Goal: Task Accomplishment & Management: Manage account settings

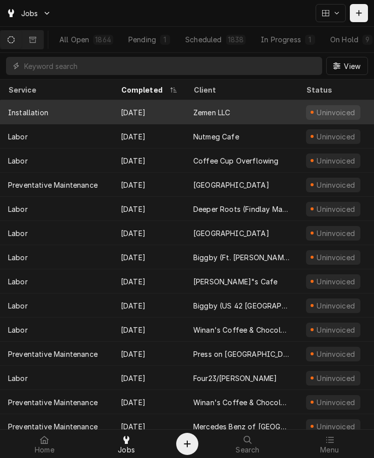
click at [74, 115] on div "Installation" at bounding box center [56, 112] width 113 height 24
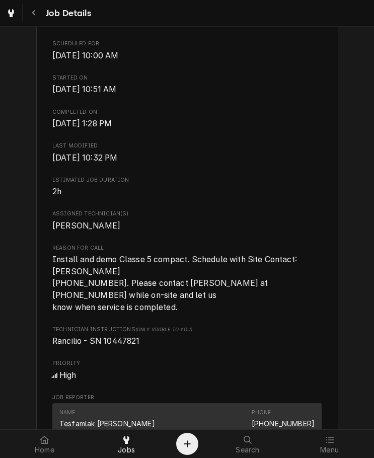
scroll to position [302, 0]
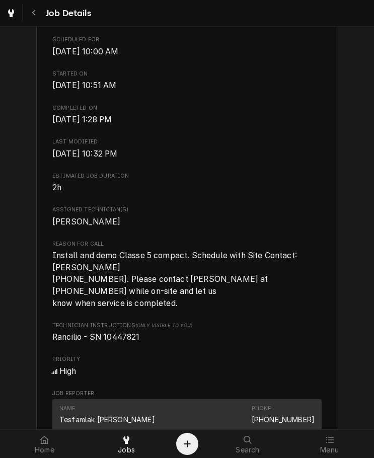
click at [207, 194] on span "2h" at bounding box center [186, 188] width 269 height 12
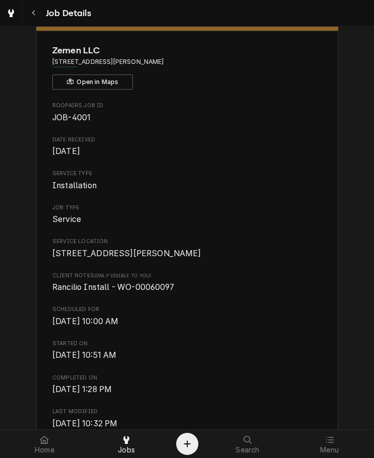
scroll to position [20, 0]
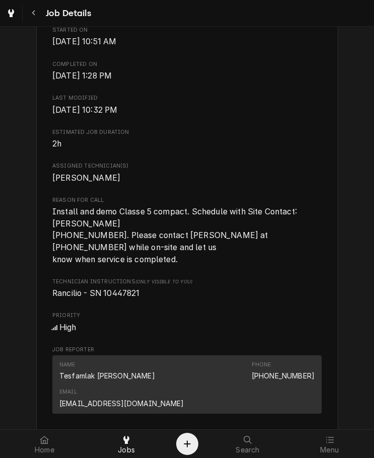
scroll to position [347, 0]
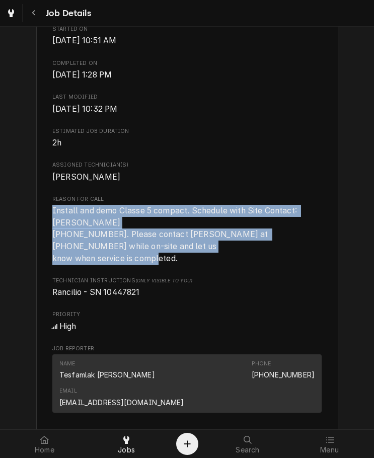
drag, startPoint x: 180, startPoint y: 267, endPoint x: 46, endPoint y: 216, distance: 143.3
click at [46, 216] on div "Zemen LLC 1383 S Hamilton Rd, Columbus, OH 43227 Open in Maps Roopairs Job ID J…" at bounding box center [187, 332] width 302 height 1233
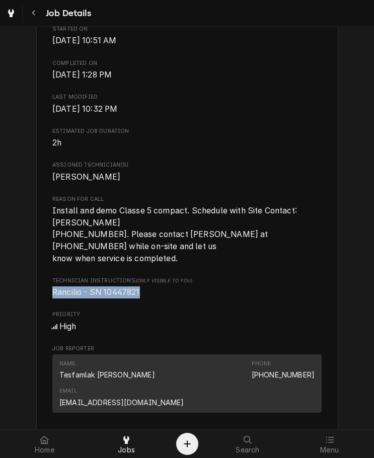
drag, startPoint x: 140, startPoint y: 303, endPoint x: 34, endPoint y: 300, distance: 105.8
click at [36, 300] on div "Zemen LLC 1383 S Hamilton Rd, Columbus, OH 43227 Open in Maps Roopairs Job ID J…" at bounding box center [187, 332] width 302 height 1233
copy span "Rancilio - SN 10447821"
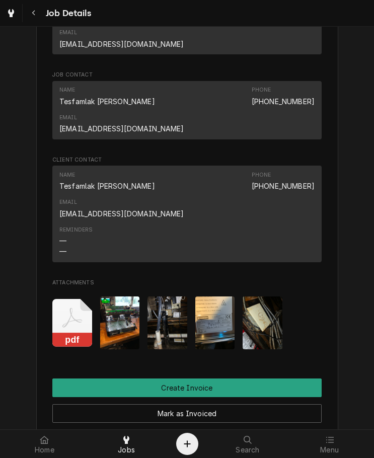
scroll to position [707, 0]
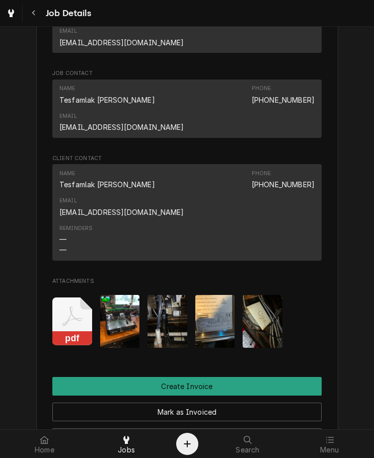
click at [81, 331] on rect "Attachments" at bounding box center [72, 338] width 40 height 14
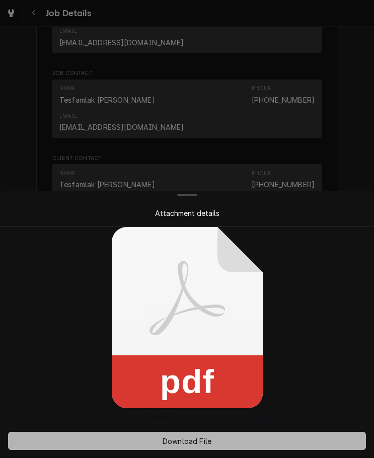
click at [173, 447] on button "Download File" at bounding box center [187, 441] width 358 height 18
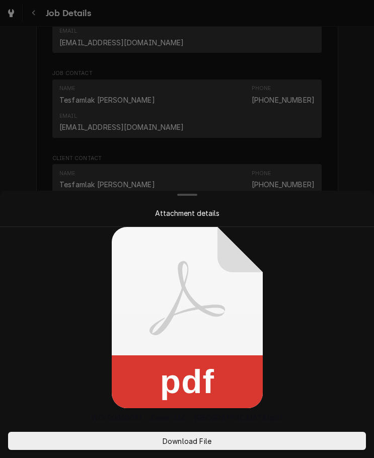
click at [117, 189] on div at bounding box center [187, 229] width 374 height 458
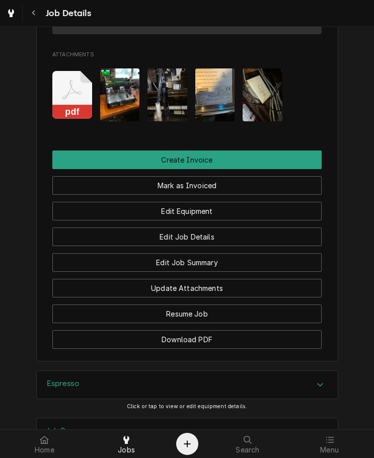
scroll to position [994, 0]
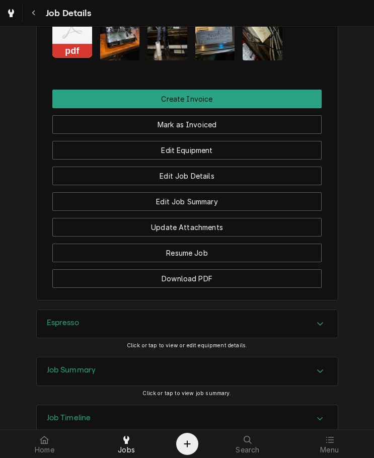
click at [158, 358] on div "Job Summary" at bounding box center [187, 372] width 301 height 28
click at [288, 310] on div "Espresso" at bounding box center [187, 324] width 301 height 28
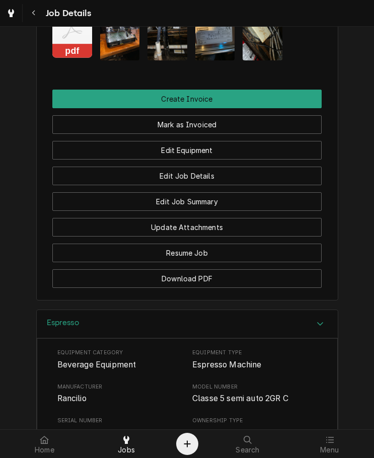
click at [288, 310] on div "Espresso" at bounding box center [187, 324] width 301 height 29
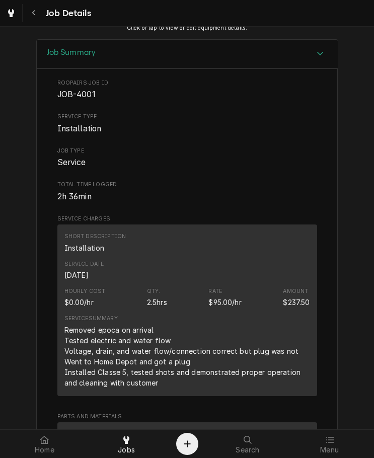
scroll to position [1381, 0]
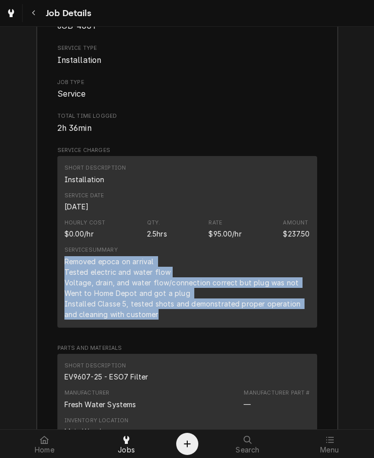
drag, startPoint x: 157, startPoint y: 243, endPoint x: 57, endPoint y: 191, distance: 112.9
click at [57, 191] on div "Short Description Installation Service Date Aug 21, 2025 Hourly Cost $0.00/hr Q…" at bounding box center [187, 241] width 260 height 171
copy div "Removed epoca on arrival Tested electric and water flow Voltage, drain, and wat…"
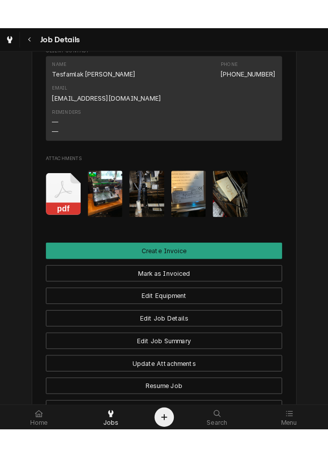
scroll to position [745, 0]
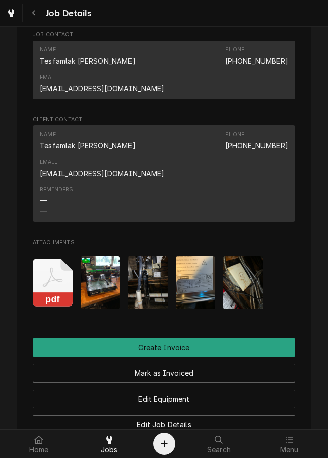
click at [265, 364] on button "Mark as Invoiced" at bounding box center [164, 373] width 262 height 19
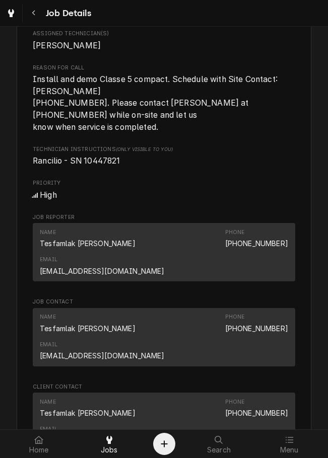
scroll to position [478, 0]
click at [236, 451] on div "Search" at bounding box center [218, 444] width 65 height 20
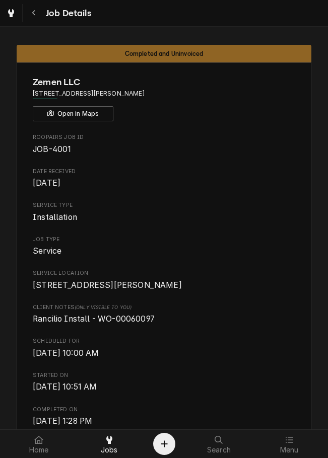
click at [262, 111] on div "Zemen LLC 1383 S Hamilton Rd, Columbus, OH 43227 Open in Maps" at bounding box center [164, 99] width 262 height 46
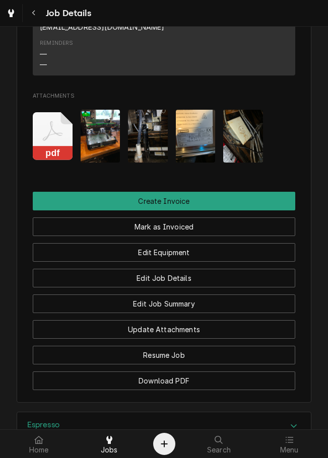
scroll to position [894, 0]
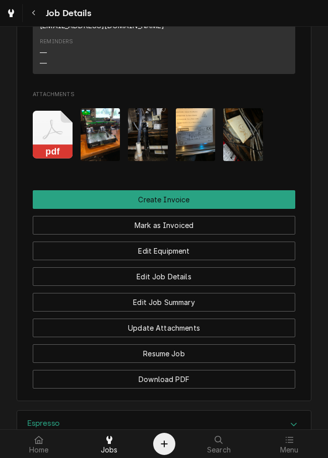
click at [226, 216] on button "Mark as Invoiced" at bounding box center [164, 225] width 262 height 19
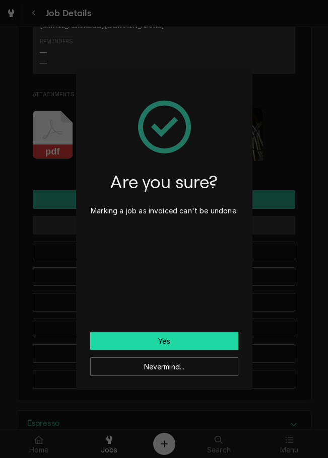
click at [205, 342] on button "Yes" at bounding box center [164, 341] width 148 height 19
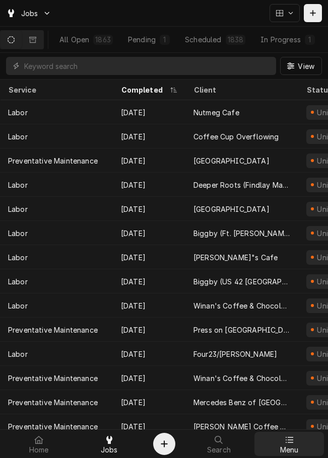
click at [290, 444] on div at bounding box center [289, 440] width 12 height 12
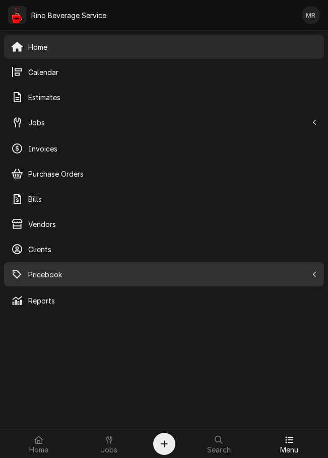
click at [66, 277] on span "Pricebook" at bounding box center [167, 274] width 279 height 11
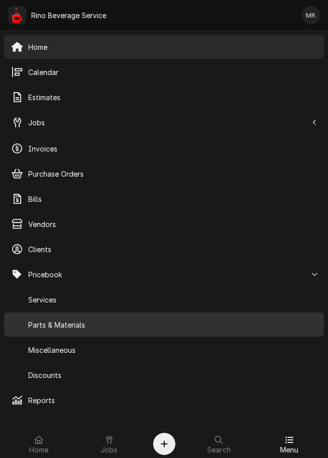
click at [78, 326] on span "Parts & Materials" at bounding box center [172, 325] width 289 height 11
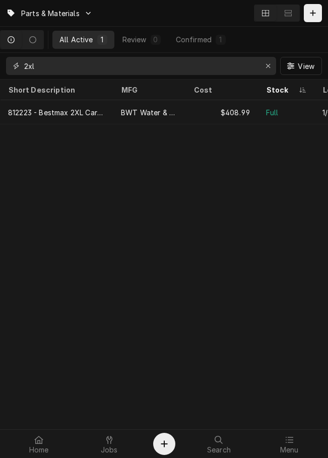
click at [135, 69] on input "2xl" at bounding box center [140, 66] width 233 height 18
type input "2"
type input "00098.00"
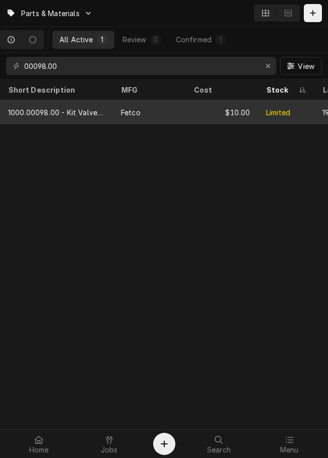
click at [63, 115] on div "1000.00098.00 - Kit Valve Rebuild DS11, 24VDC" at bounding box center [56, 112] width 97 height 11
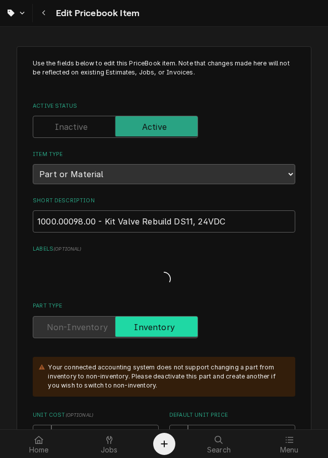
type textarea "x"
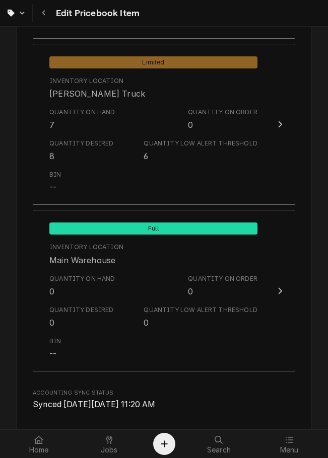
scroll to position [1088, 0]
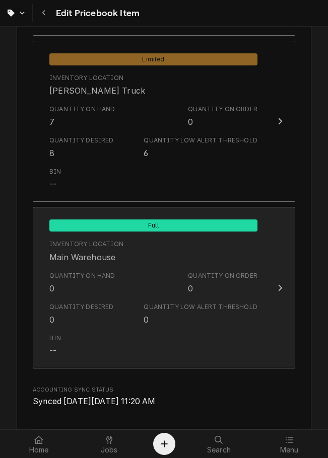
click at [196, 321] on div "Quantity Low Alert Threshold 0" at bounding box center [200, 314] width 113 height 23
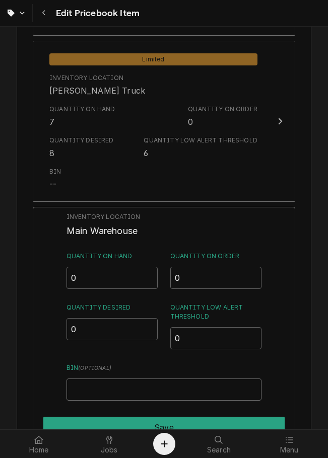
click at [155, 386] on input "Bin ( optional )" at bounding box center [163, 390] width 195 height 22
type input "SKYLER"
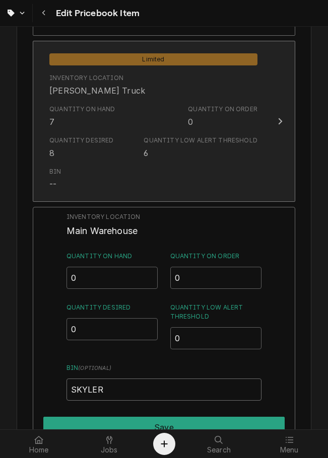
click at [226, 140] on div "Quantity Low Alert Threshold" at bounding box center [200, 140] width 113 height 9
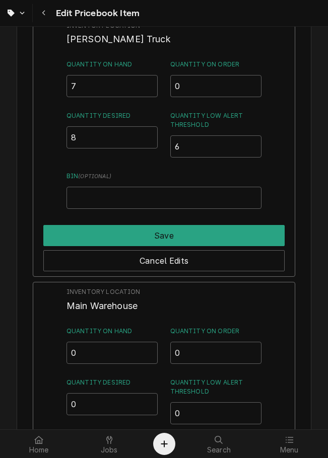
scroll to position [1139, 0]
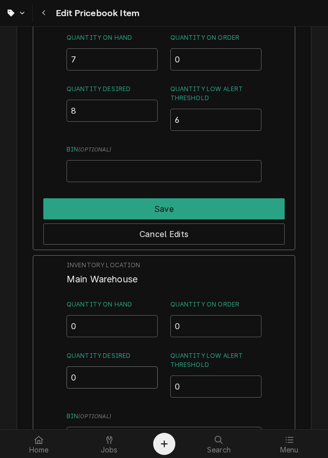
click at [129, 122] on input "0" at bounding box center [112, 111] width 92 height 22
type input "6"
click at [214, 131] on input "0" at bounding box center [216, 120] width 92 height 22
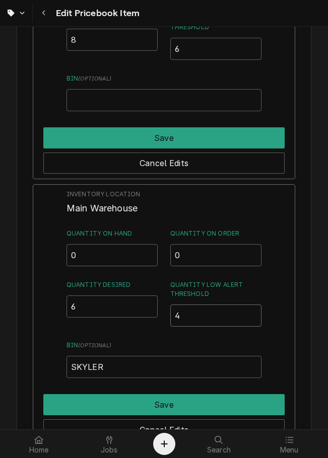
scroll to position [1255, 0]
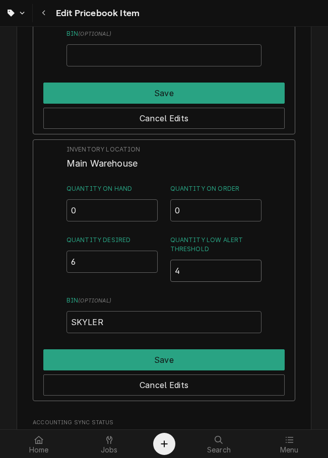
type input "4"
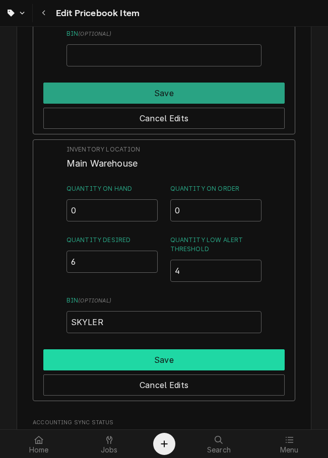
click at [235, 360] on button "Save" at bounding box center [163, 360] width 241 height 21
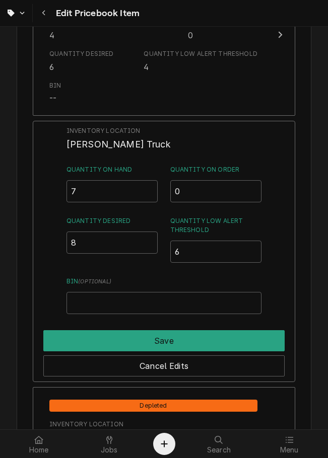
scroll to position [1008, 0]
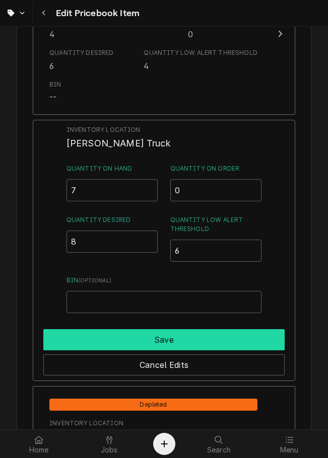
click at [182, 344] on button "Save" at bounding box center [163, 339] width 241 height 21
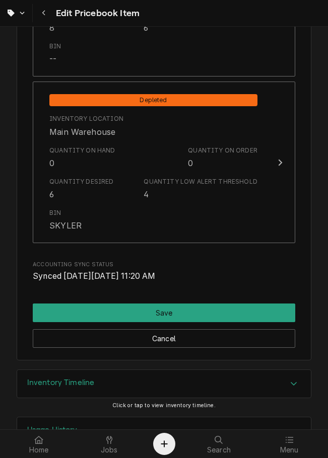
scroll to position [1248, 0]
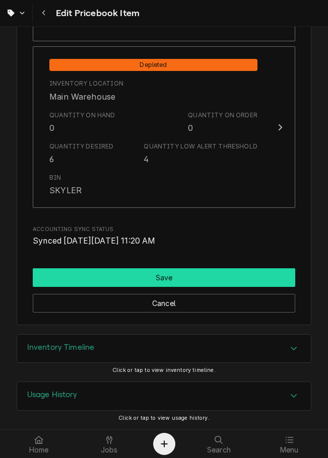
click at [175, 272] on button "Save" at bounding box center [164, 277] width 262 height 19
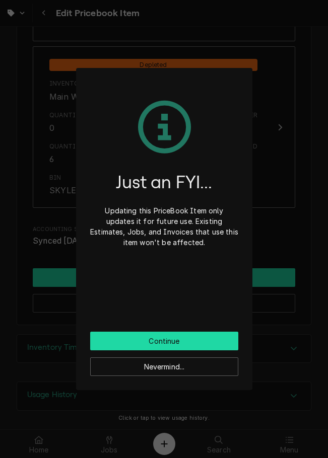
click at [177, 337] on button "Continue" at bounding box center [164, 341] width 148 height 19
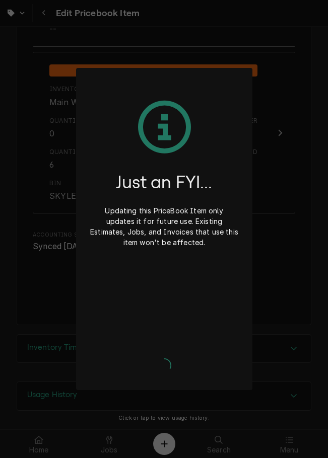
type textarea "x"
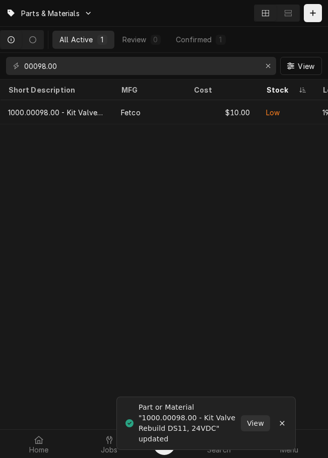
click at [210, 70] on input "00098.00" at bounding box center [140, 66] width 233 height 18
click at [264, 64] on div "Erase input" at bounding box center [268, 66] width 10 height 10
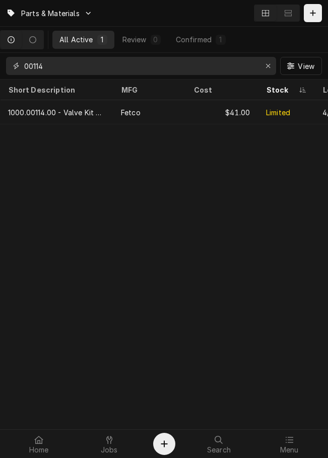
type input "00114"
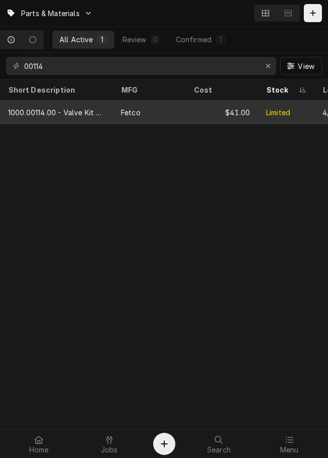
click at [161, 110] on div "Fetco" at bounding box center [149, 112] width 73 height 24
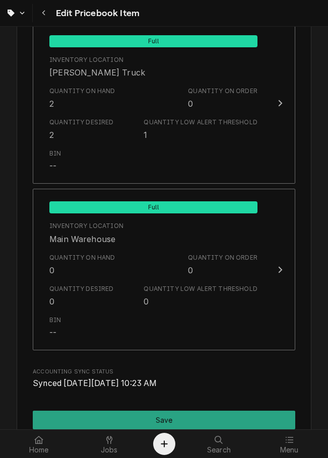
scroll to position [1125, 0]
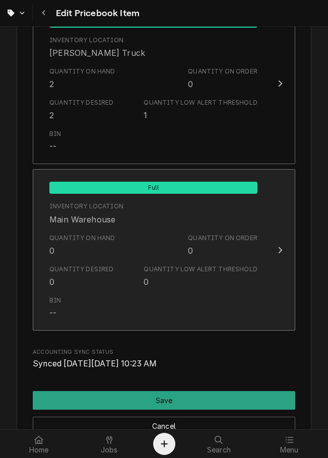
click at [151, 275] on div "Quantity Low Alert Threshold 0" at bounding box center [200, 276] width 113 height 23
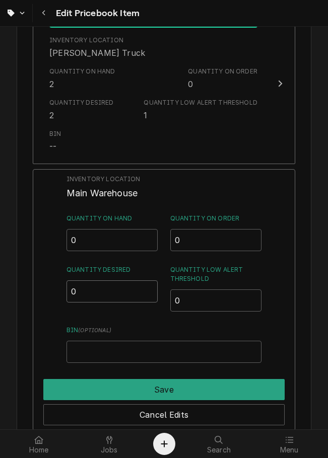
click at [109, 291] on input "0" at bounding box center [112, 292] width 92 height 22
type input "2"
click at [146, 351] on input "Bin ( optional )" at bounding box center [163, 352] width 195 height 22
paste input "SKYLER"
type input "SKYLER"
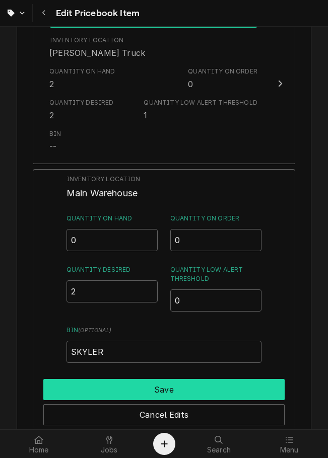
click at [178, 387] on button "Save" at bounding box center [163, 389] width 241 height 21
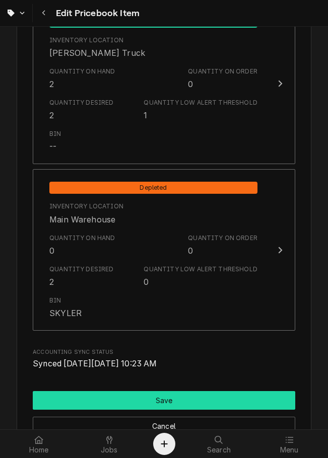
click at [192, 405] on button "Save" at bounding box center [164, 400] width 262 height 19
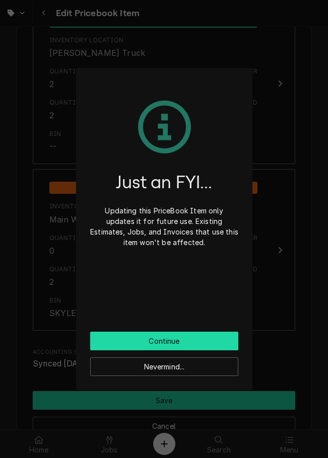
click at [204, 341] on button "Continue" at bounding box center [164, 341] width 148 height 19
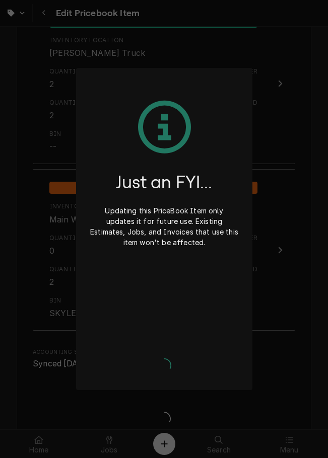
type textarea "x"
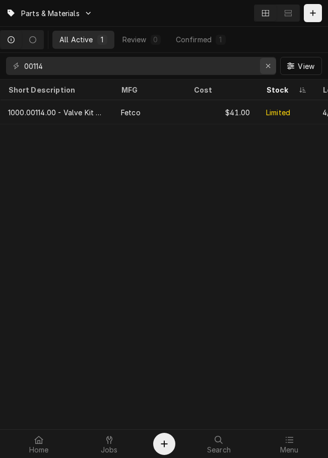
click at [269, 67] on icon "Erase input" at bounding box center [268, 65] width 6 height 7
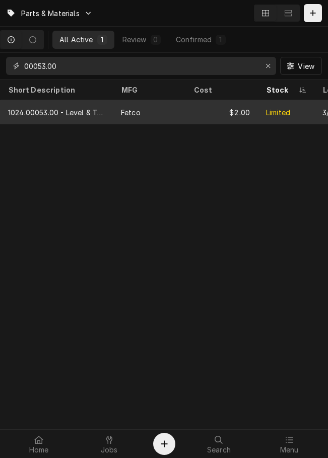
type input "00053.00"
click at [207, 110] on div "$2.00" at bounding box center [221, 112] width 73 height 24
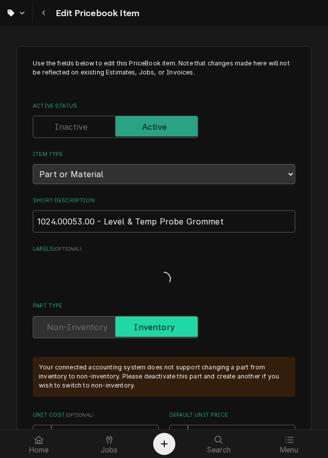
type textarea "x"
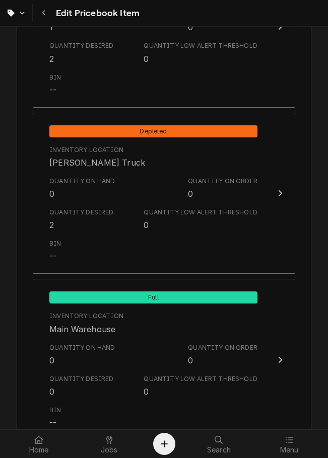
scroll to position [1047, 0]
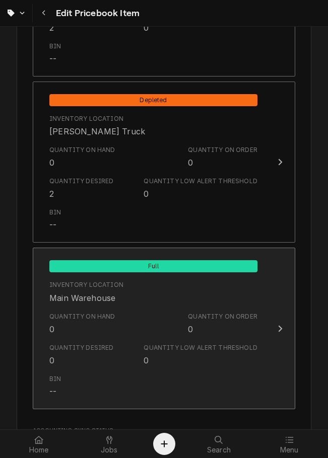
click at [190, 338] on div "Quantity on Hand 0 Quantity on Order 0" at bounding box center [153, 323] width 208 height 31
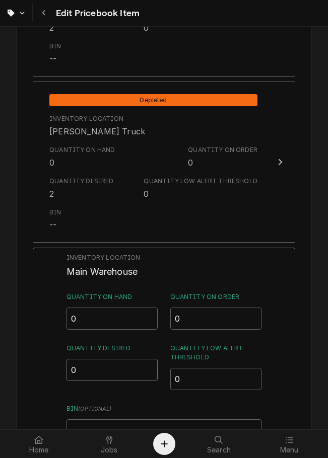
click at [110, 374] on input "0" at bounding box center [112, 370] width 92 height 22
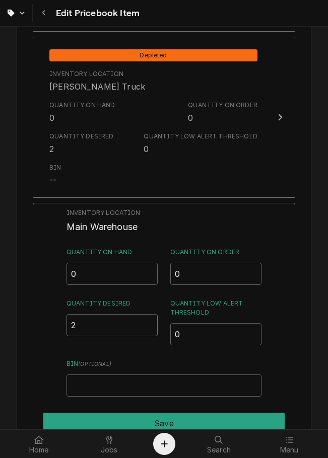
scroll to position [1123, 0]
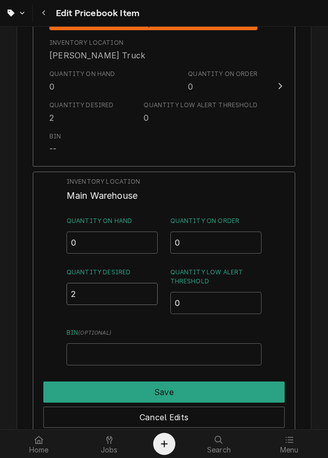
type input "2"
click at [165, 352] on input "Bin ( optional )" at bounding box center [163, 355] width 195 height 22
click at [179, 359] on input "Bin ( optional )" at bounding box center [163, 355] width 195 height 22
click at [175, 356] on input "Bin ( optional )" at bounding box center [163, 355] width 195 height 22
click at [124, 351] on input "Bin ( optional )" at bounding box center [163, 355] width 195 height 22
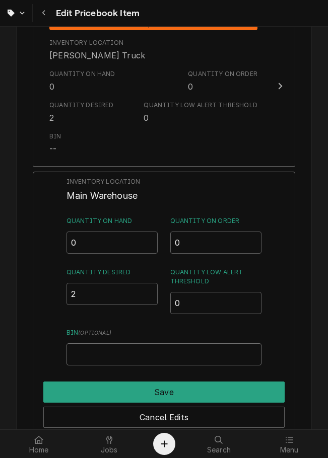
click at [92, 353] on input "Bin ( optional )" at bounding box center [163, 355] width 195 height 22
drag, startPoint x: 92, startPoint y: 353, endPoint x: 73, endPoint y: 365, distance: 22.8
click at [73, 365] on input "Bin ( optional )" at bounding box center [163, 355] width 195 height 22
paste input "SKYLER"
type input "SKYLER"
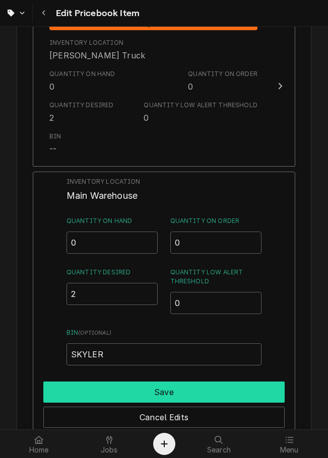
click at [152, 386] on button "Save" at bounding box center [163, 392] width 241 height 21
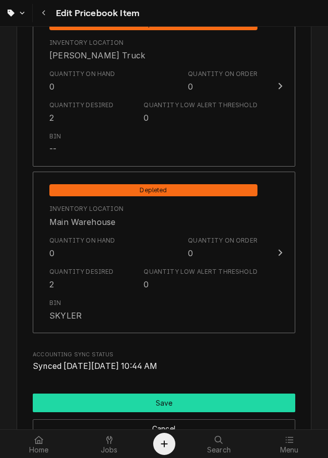
click at [177, 397] on button "Save" at bounding box center [164, 403] width 262 height 19
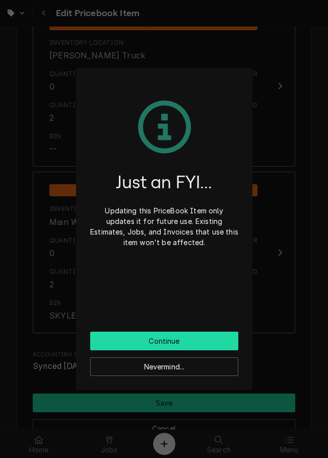
click at [204, 336] on button "Continue" at bounding box center [164, 341] width 148 height 19
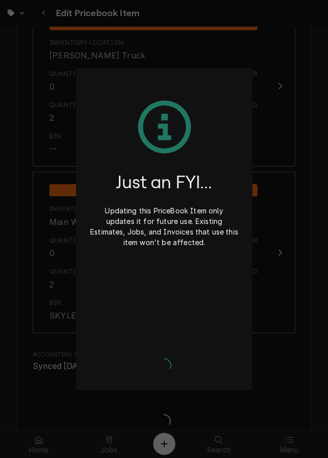
type textarea "x"
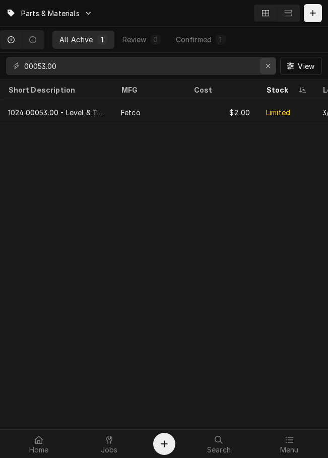
click at [266, 60] on button "Erase input" at bounding box center [268, 66] width 16 height 16
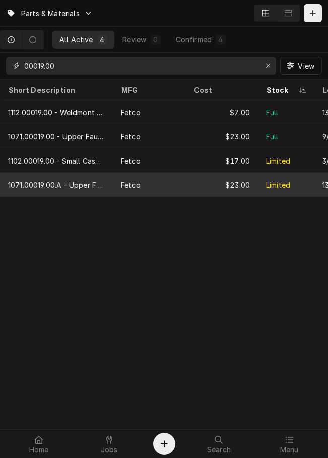
type input "00019.00"
click at [225, 180] on div "$23.00" at bounding box center [221, 185] width 73 height 24
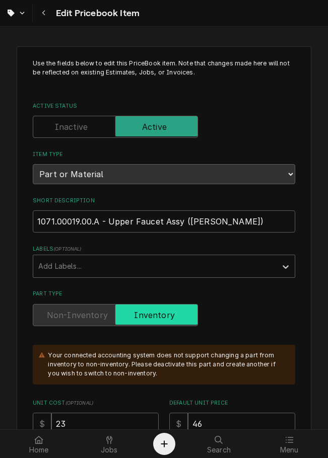
click at [185, 323] on span "Part Type" at bounding box center [156, 315] width 82 height 20
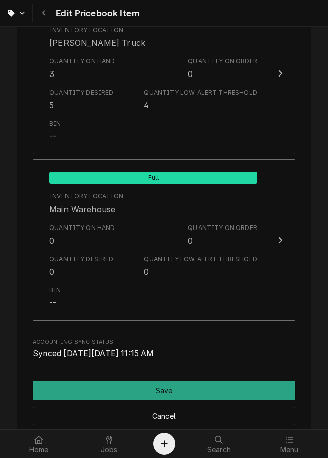
scroll to position [1137, 0]
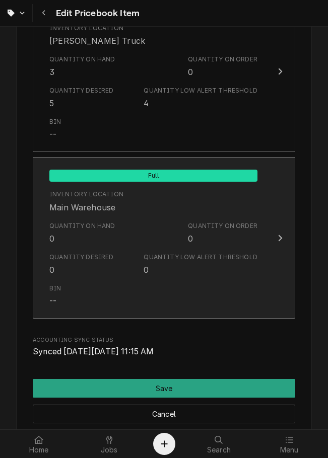
click at [178, 276] on div "Quantity Low Alert Threshold 0" at bounding box center [200, 264] width 113 height 23
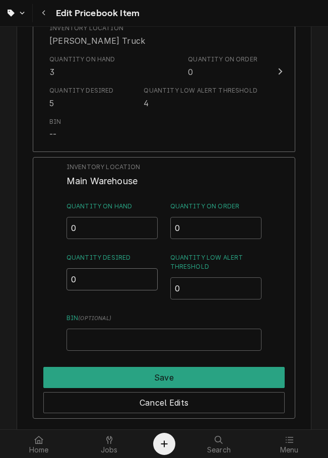
click at [111, 280] on input "0" at bounding box center [112, 279] width 92 height 22
type input "3"
click at [210, 294] on input "0" at bounding box center [216, 289] width 92 height 22
type input "1"
click at [188, 345] on input "Bin ( optional )" at bounding box center [163, 340] width 195 height 22
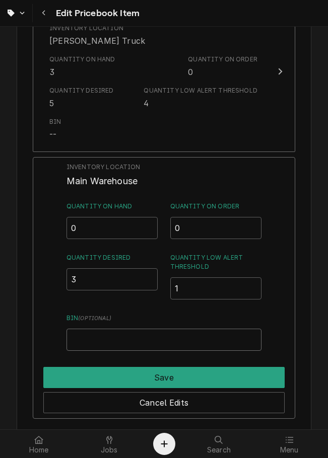
drag, startPoint x: 188, startPoint y: 345, endPoint x: 76, endPoint y: 350, distance: 112.0
click at [76, 350] on input "Bin ( optional )" at bounding box center [163, 340] width 195 height 22
paste input "SKYLER"
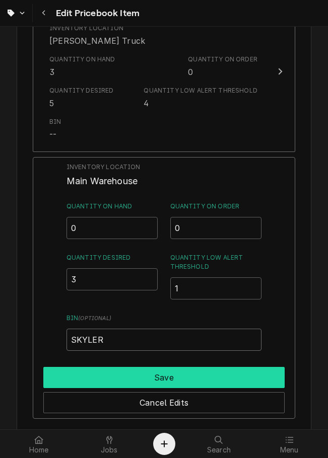
type input "SKYLER"
click at [116, 372] on button "Save" at bounding box center [163, 377] width 241 height 21
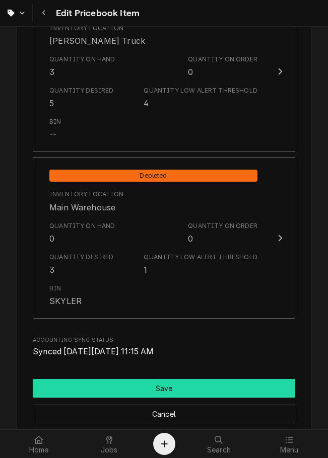
click at [230, 390] on button "Save" at bounding box center [164, 388] width 262 height 19
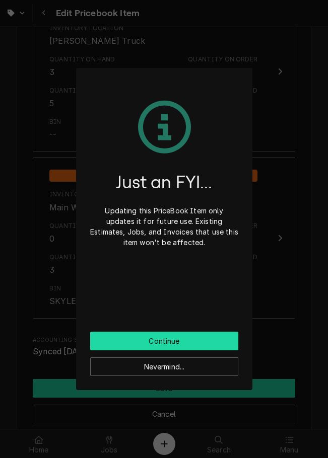
click at [210, 341] on button "Continue" at bounding box center [164, 341] width 148 height 19
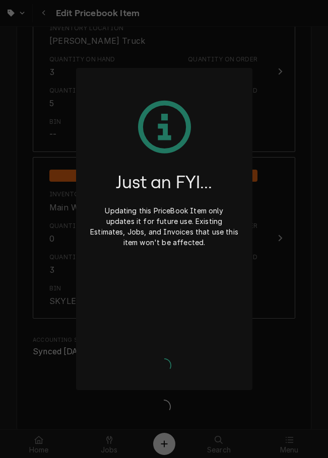
type textarea "x"
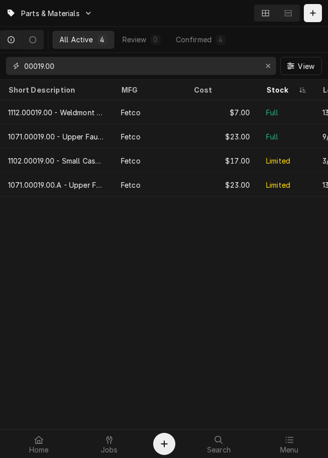
click at [67, 64] on input "00019.00" at bounding box center [140, 66] width 233 height 18
click at [75, 63] on input "00019.00" at bounding box center [140, 66] width 233 height 18
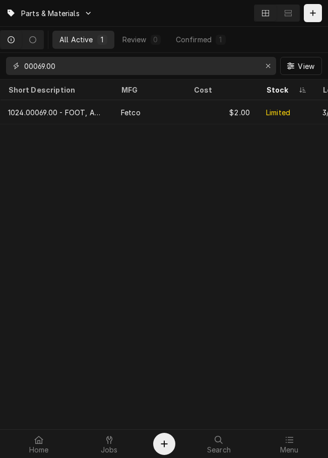
type input "00069.00"
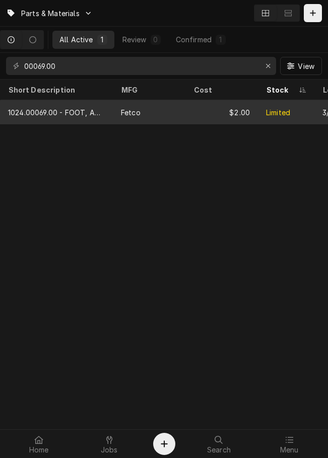
click at [163, 105] on div "Fetco" at bounding box center [149, 112] width 73 height 24
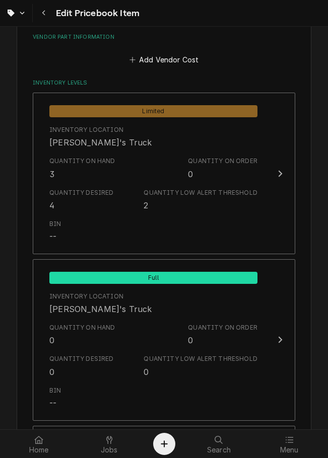
scroll to position [701, 0]
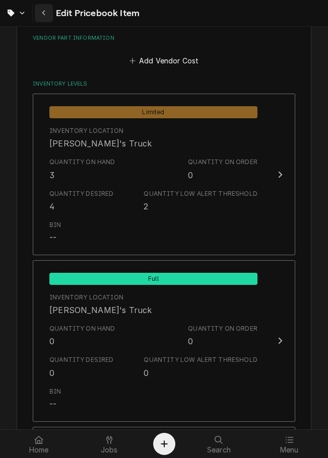
click at [51, 15] on button "Navigate back" at bounding box center [44, 13] width 18 height 18
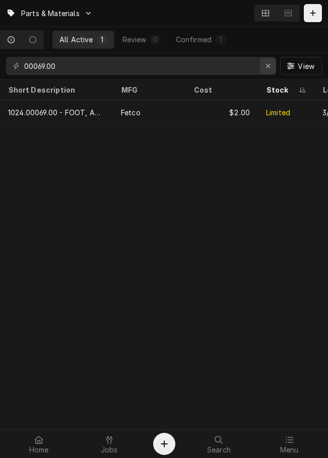
click at [264, 66] on div "Erase input" at bounding box center [268, 66] width 10 height 10
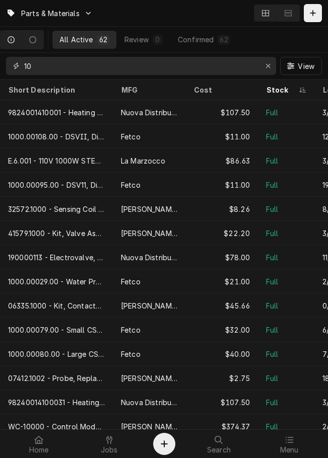
type input "1"
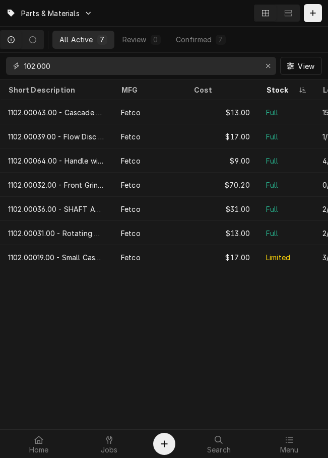
type input "102.000"
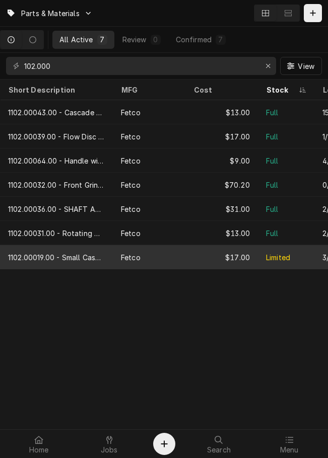
click at [150, 254] on div "Fetco" at bounding box center [149, 257] width 73 height 24
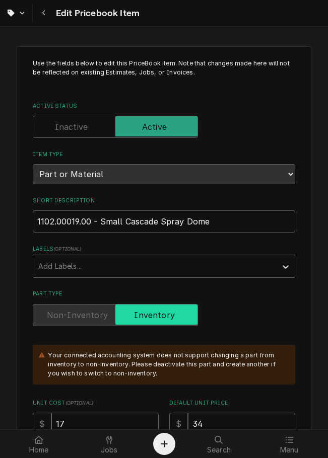
click at [188, 315] on span "Part Type" at bounding box center [156, 315] width 82 height 20
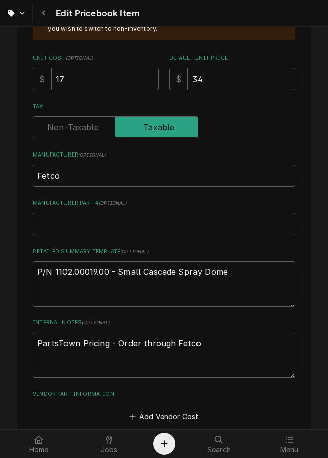
scroll to position [347, 0]
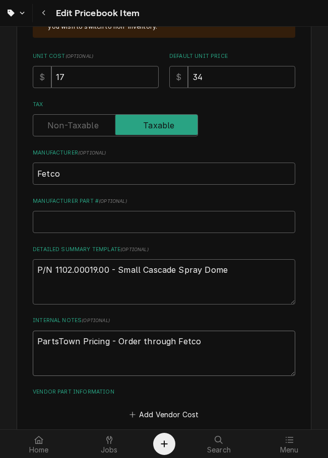
click at [215, 346] on textarea "PartsTown Pricing - Order through Fetco" at bounding box center [164, 353] width 262 height 45
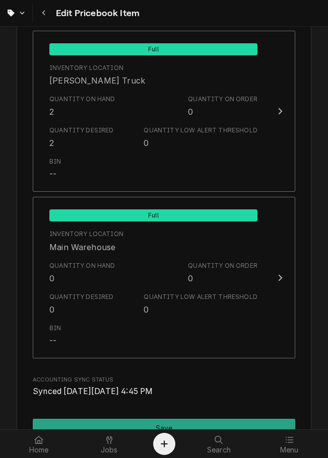
scroll to position [1160, 0]
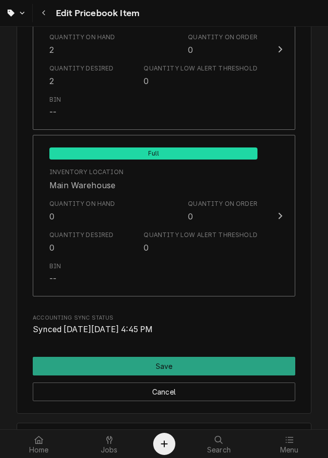
click at [204, 226] on div "Quantity on Hand 0 Quantity on Order 0" at bounding box center [153, 210] width 208 height 31
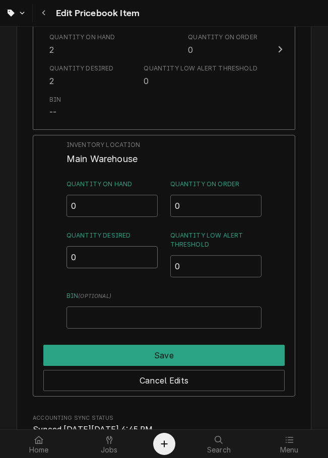
click at [107, 259] on input "0" at bounding box center [112, 257] width 92 height 22
type input "2"
click at [155, 315] on input "Bin ( optional )" at bounding box center [163, 318] width 195 height 22
paste input "SKYLER"
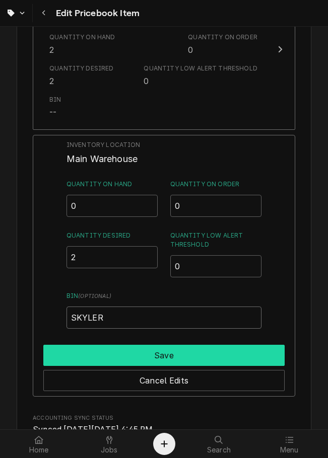
type input "SKYLER"
click at [152, 359] on button "Save" at bounding box center [163, 355] width 241 height 21
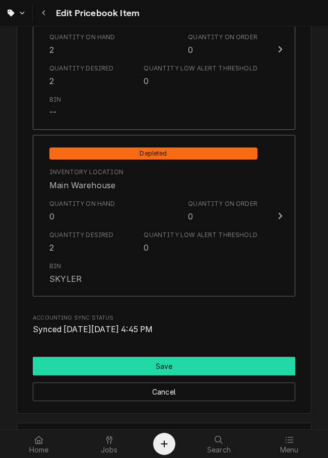
click at [152, 359] on button "Save" at bounding box center [164, 366] width 262 height 19
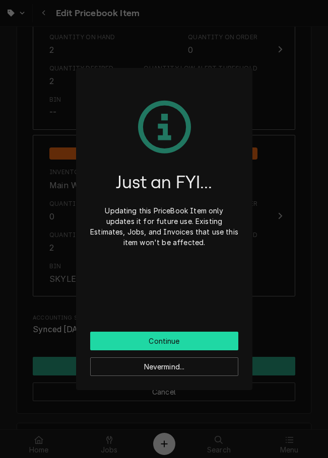
click at [158, 334] on button "Continue" at bounding box center [164, 341] width 148 height 19
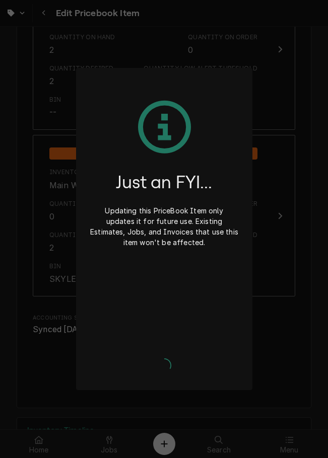
type textarea "x"
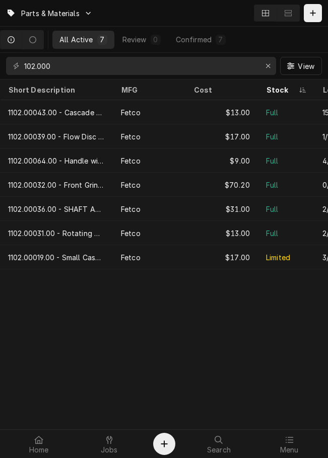
drag, startPoint x: 123, startPoint y: 55, endPoint x: 119, endPoint y: 67, distance: 12.9
click at [119, 67] on div "102.000 View" at bounding box center [164, 66] width 328 height 26
click at [119, 67] on input "102.000" at bounding box center [140, 66] width 233 height 18
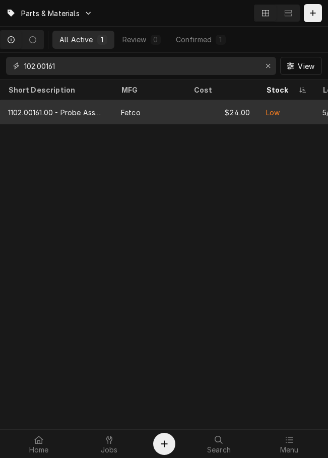
type input "102.00161"
click at [107, 109] on div "1102.00161.00 - Probe Assy Temp and LLC 8" at bounding box center [56, 112] width 113 height 24
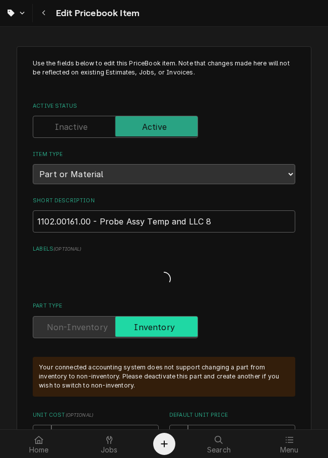
type textarea "x"
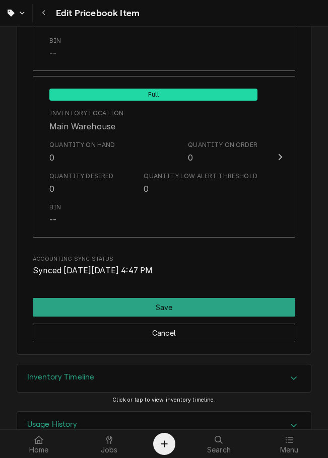
scroll to position [1212, 0]
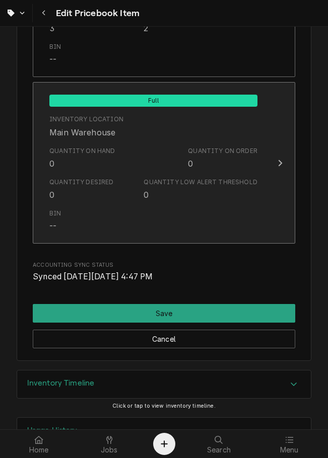
click at [188, 199] on div "Quantity Low Alert Threshold 0" at bounding box center [200, 189] width 113 height 23
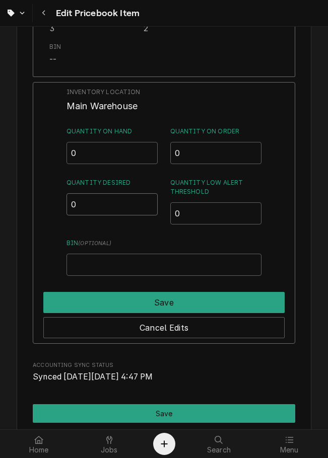
click at [123, 214] on input "0" at bounding box center [112, 204] width 92 height 22
type input "02"
click at [183, 264] on input "Bin ( optional )" at bounding box center [163, 265] width 195 height 22
click at [133, 269] on input "Bin ( optional )" at bounding box center [163, 265] width 195 height 22
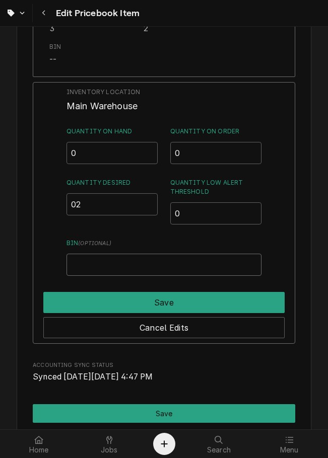
click at [143, 272] on input "Bin ( optional )" at bounding box center [163, 265] width 195 height 22
click at [144, 259] on input "Bin ( optional )" at bounding box center [163, 265] width 195 height 22
paste input "SKYLER"
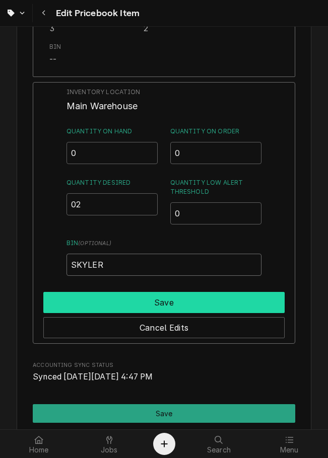
type input "SKYLER"
click at [136, 300] on button "Save" at bounding box center [163, 302] width 241 height 21
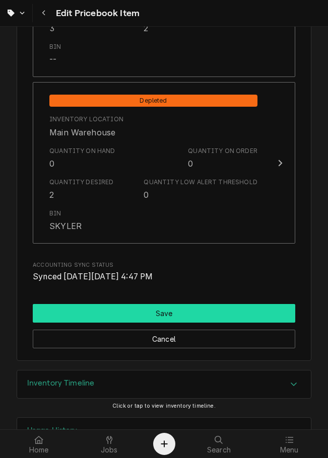
click at [136, 305] on button "Save" at bounding box center [164, 313] width 262 height 19
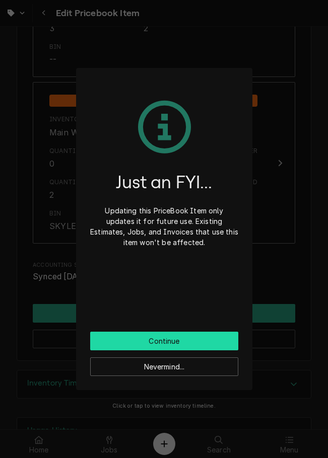
click at [134, 342] on button "Continue" at bounding box center [164, 341] width 148 height 19
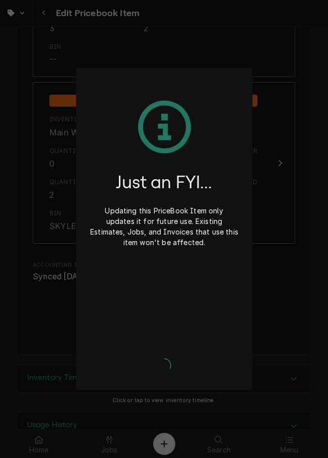
type textarea "x"
